Goal: Task Accomplishment & Management: Use online tool/utility

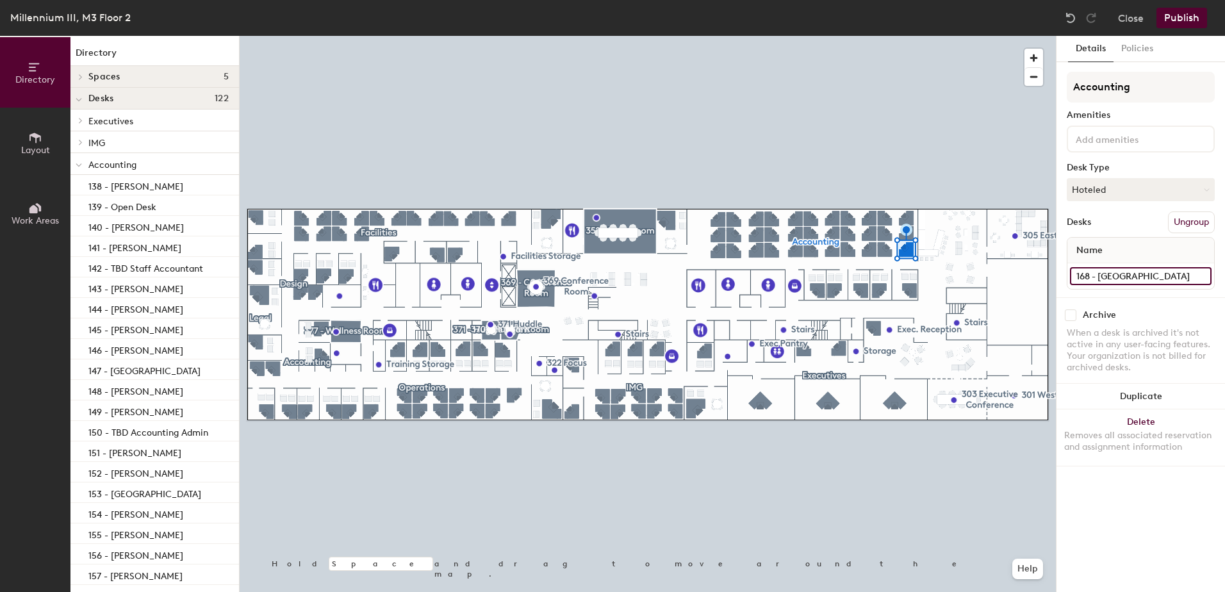
click at [1168, 278] on input "168 - [GEOGRAPHIC_DATA]" at bounding box center [1141, 276] width 142 height 18
click at [1154, 277] on input "168 - [GEOGRAPHIC_DATA]" at bounding box center [1141, 276] width 142 height 18
type input "168 - [MEDICAL_DATA][PERSON_NAME]"
click at [1139, 183] on button "Hoteled" at bounding box center [1141, 189] width 148 height 23
click at [1110, 236] on div "Assigned" at bounding box center [1132, 229] width 128 height 19
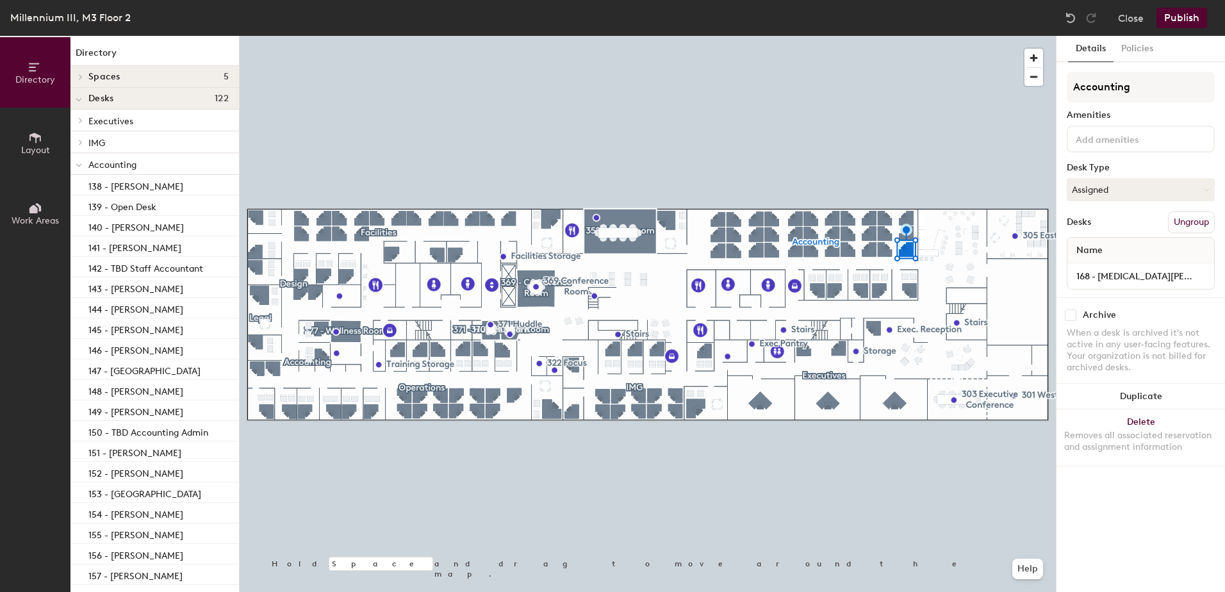
click at [1175, 21] on button "Publish" at bounding box center [1182, 18] width 51 height 21
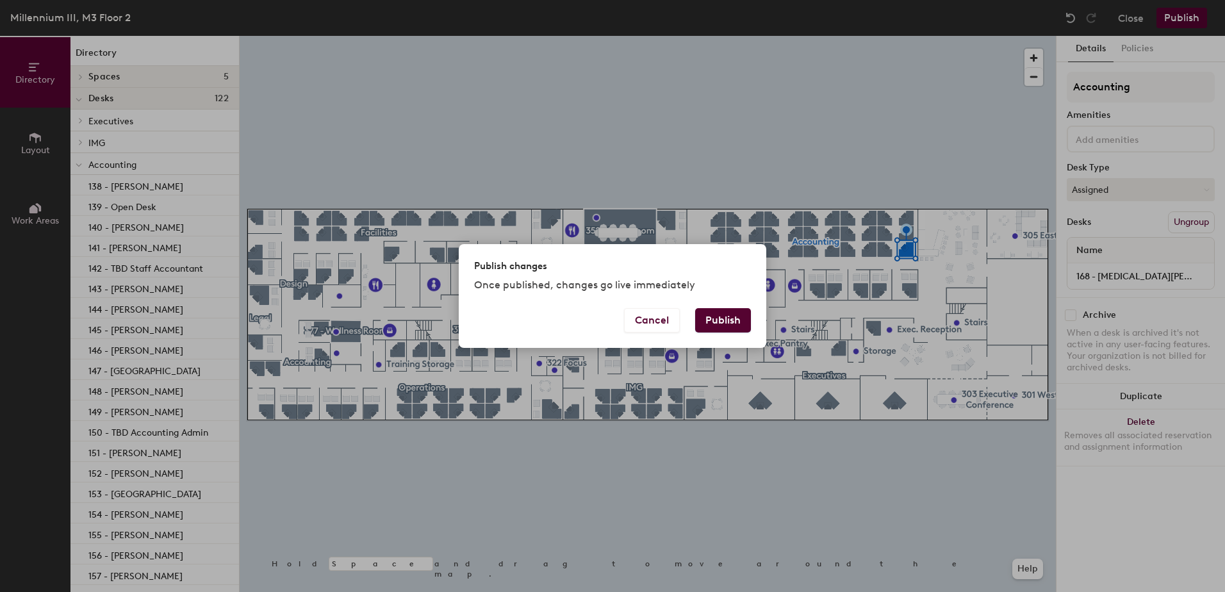
click at [734, 319] on button "Publish" at bounding box center [723, 320] width 56 height 24
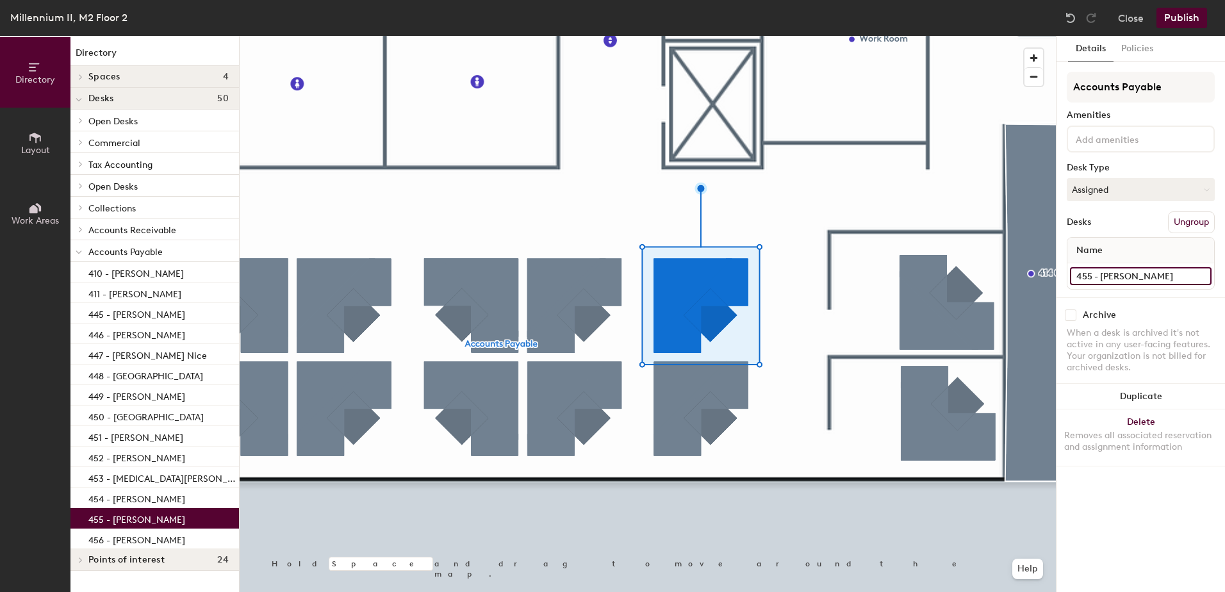
click at [1152, 272] on input "455 - [PERSON_NAME]" at bounding box center [1141, 276] width 142 height 18
click at [1114, 277] on input "455 - [PERSON_NAME]" at bounding box center [1141, 276] width 142 height 18
type input "455 - [GEOGRAPHIC_DATA]"
click at [1159, 185] on button "Assigned" at bounding box center [1141, 189] width 148 height 23
click at [1099, 271] on div "Hoteled" at bounding box center [1132, 267] width 128 height 19
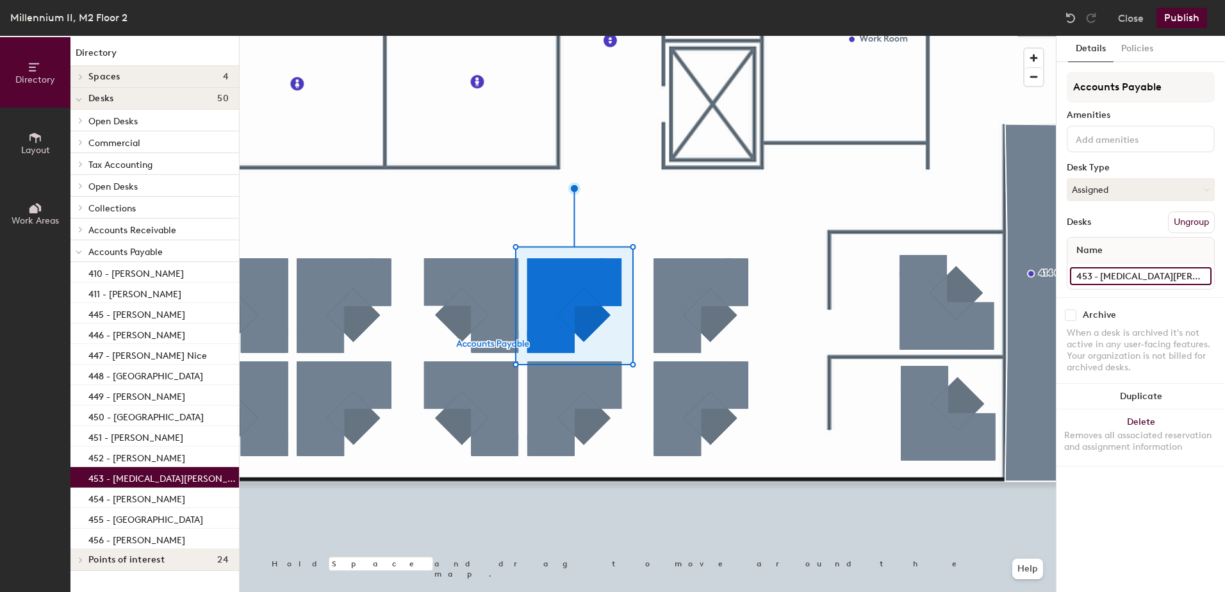
click at [1151, 276] on input "453 - [MEDICAL_DATA][PERSON_NAME]" at bounding box center [1141, 276] width 142 height 18
click at [1161, 276] on input "453 - [MEDICAL_DATA][PERSON_NAME]" at bounding box center [1141, 276] width 142 height 18
type input "453 - [GEOGRAPHIC_DATA]"
click at [1118, 190] on button "Assigned" at bounding box center [1141, 189] width 148 height 23
click at [1095, 264] on div "Hoteled" at bounding box center [1132, 267] width 128 height 19
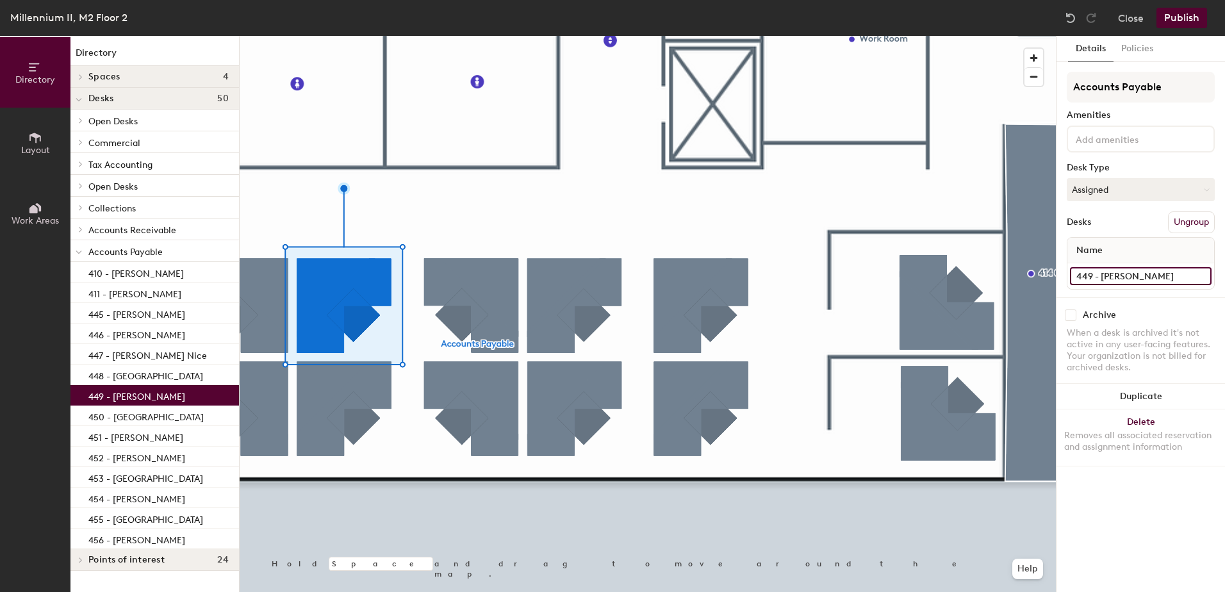
click at [1122, 276] on input "449 - [PERSON_NAME]" at bounding box center [1141, 276] width 142 height 18
click at [1164, 272] on input "449 - [PERSON_NAME]" at bounding box center [1141, 276] width 142 height 18
type input "449 - [GEOGRAPHIC_DATA]"
click at [1118, 197] on button "Assigned" at bounding box center [1141, 189] width 148 height 23
click at [1100, 267] on div "Hoteled" at bounding box center [1132, 267] width 128 height 19
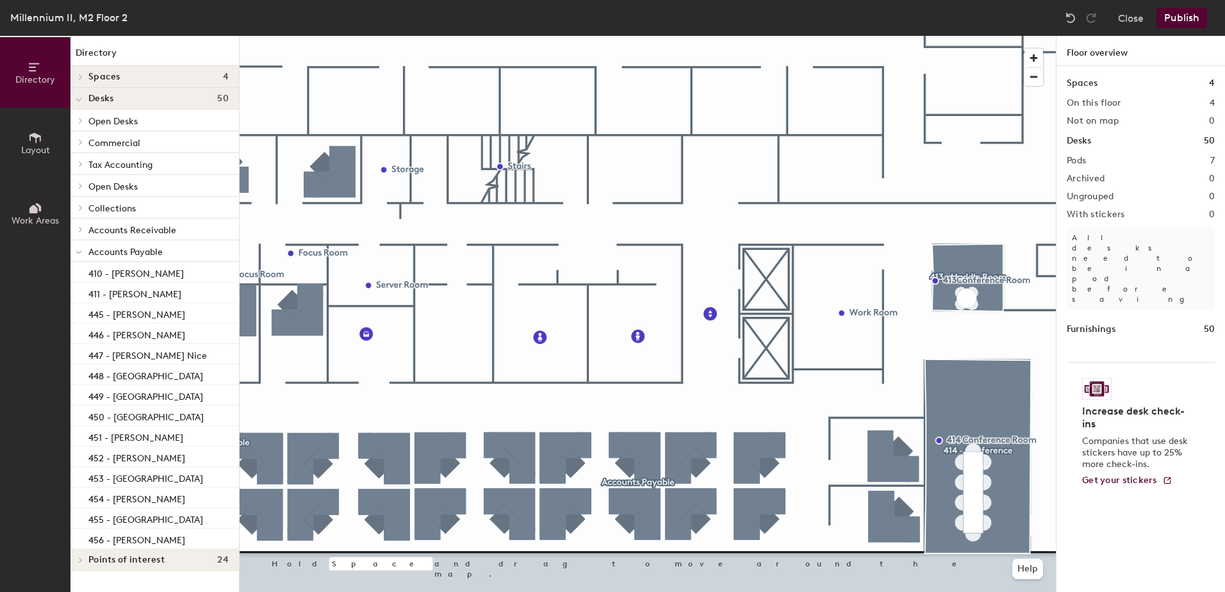
click at [1177, 21] on button "Publish" at bounding box center [1182, 18] width 51 height 21
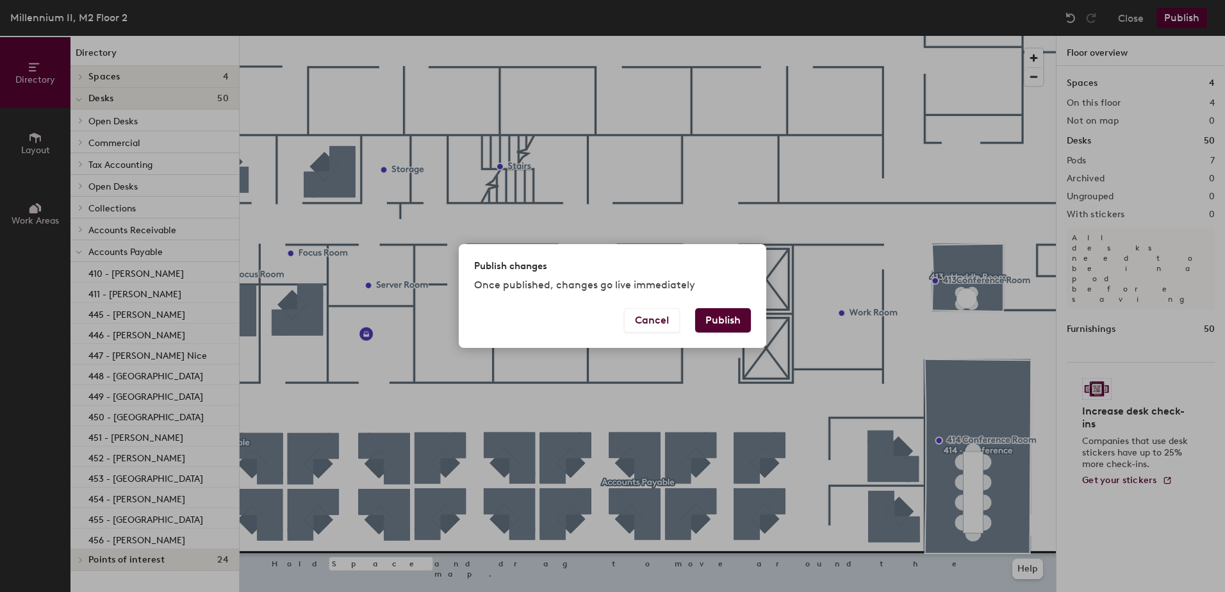
click at [737, 326] on button "Publish" at bounding box center [723, 320] width 56 height 24
